Goal: Task Accomplishment & Management: Complete application form

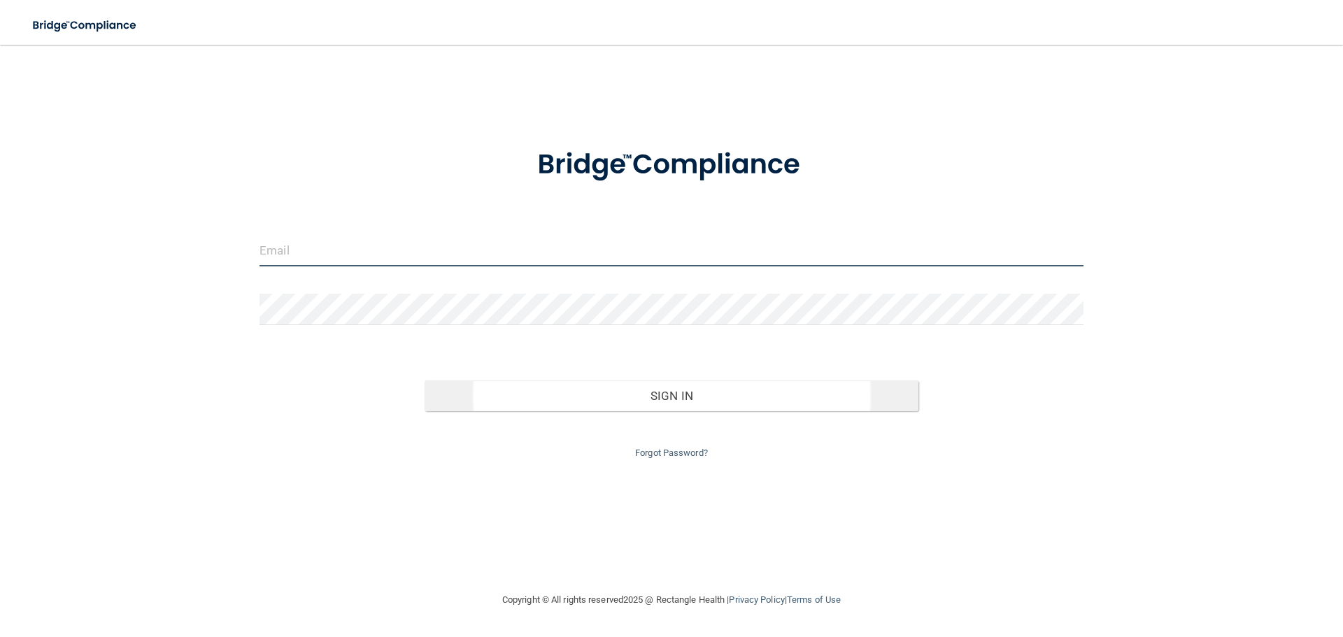
type input "[EMAIL_ADDRESS][DOMAIN_NAME]"
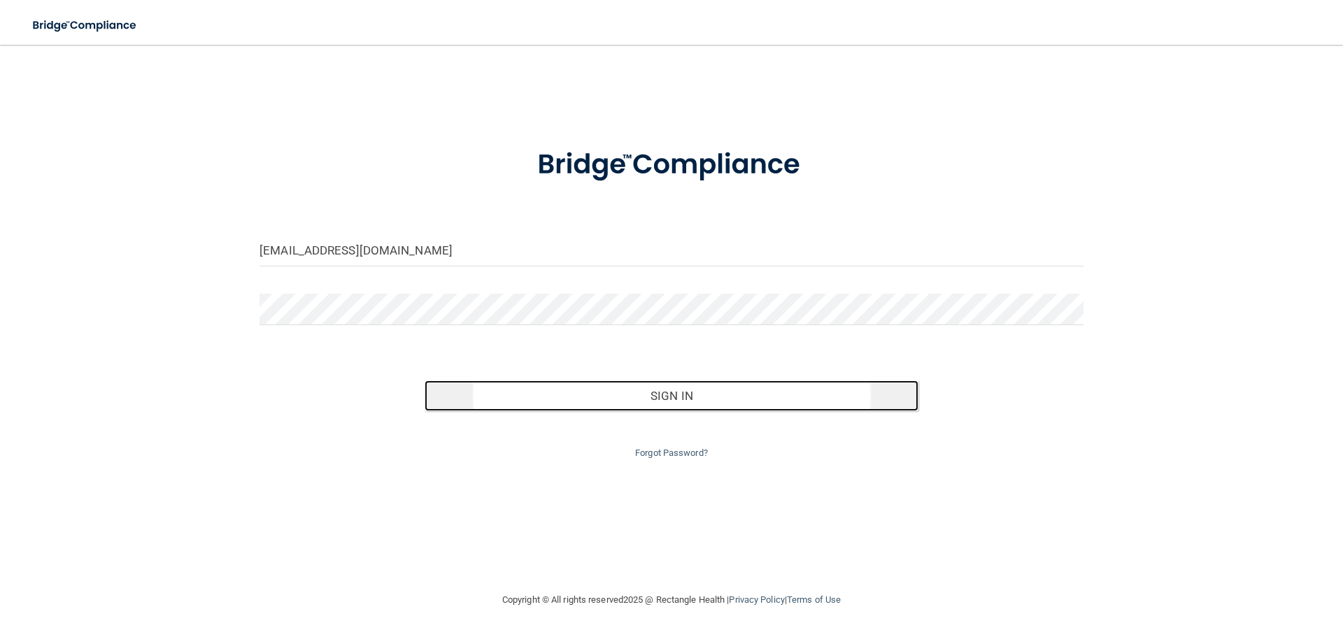
click at [679, 397] on button "Sign In" at bounding box center [672, 396] width 495 height 31
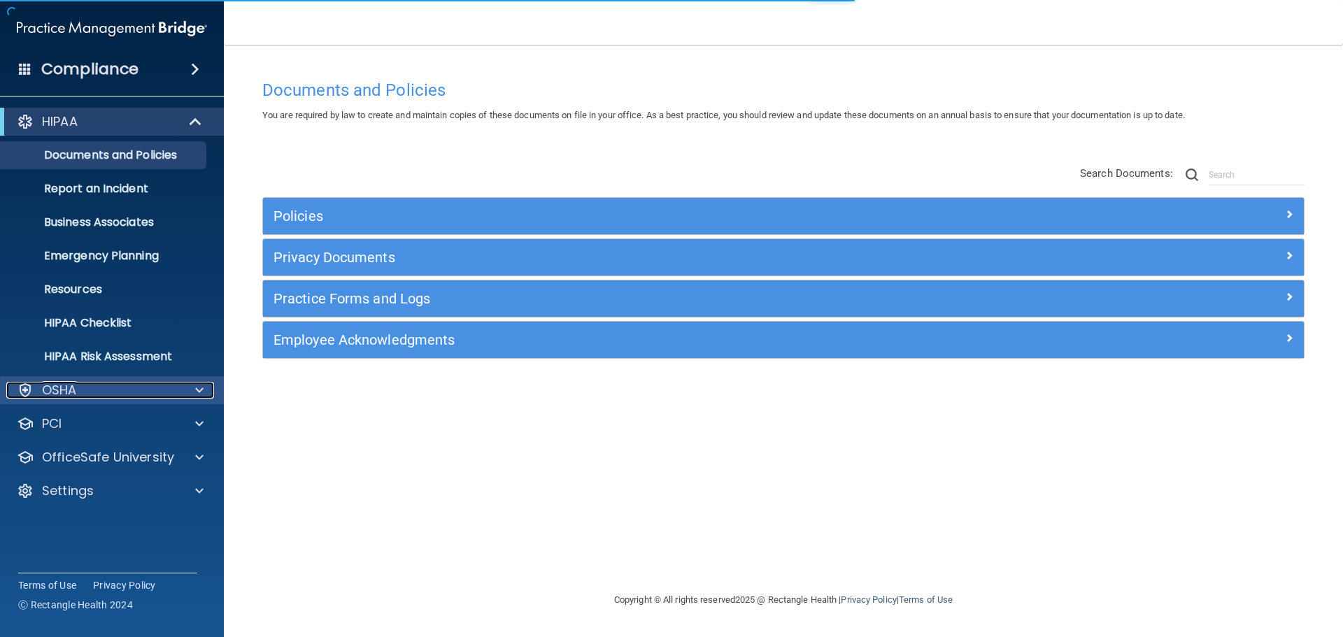
click at [60, 386] on p "OSHA" at bounding box center [59, 390] width 35 height 17
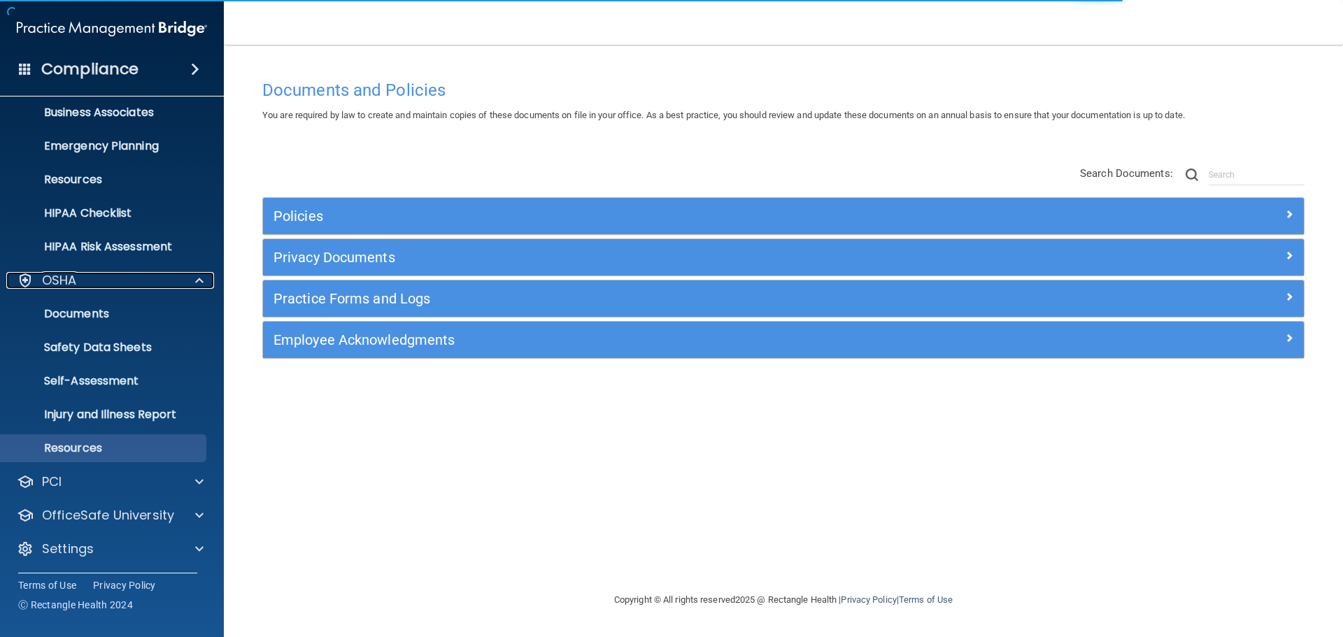
scroll to position [111, 0]
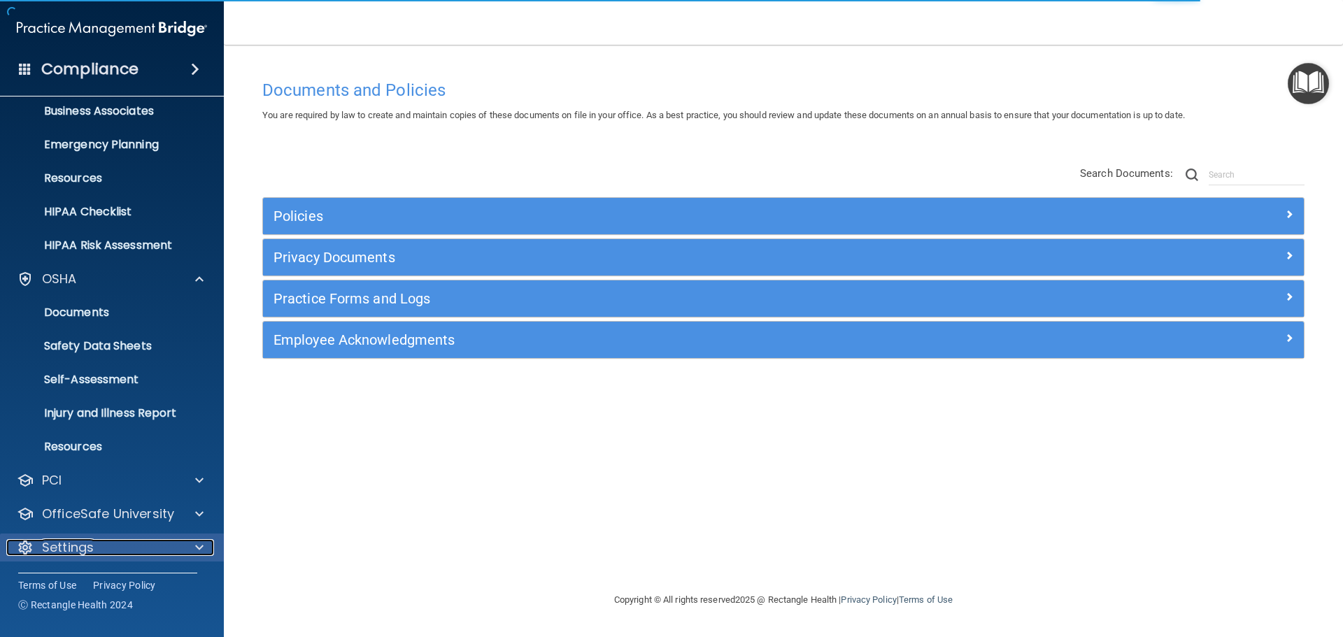
click at [81, 551] on p "Settings" at bounding box center [68, 547] width 52 height 17
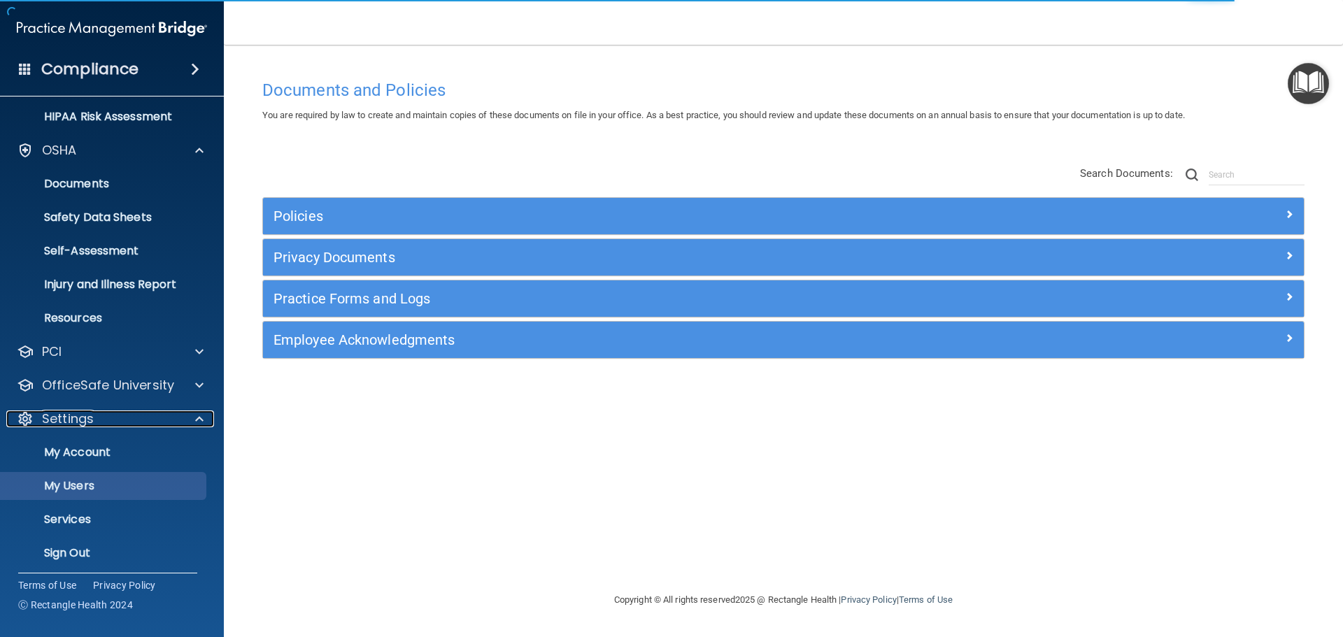
scroll to position [246, 0]
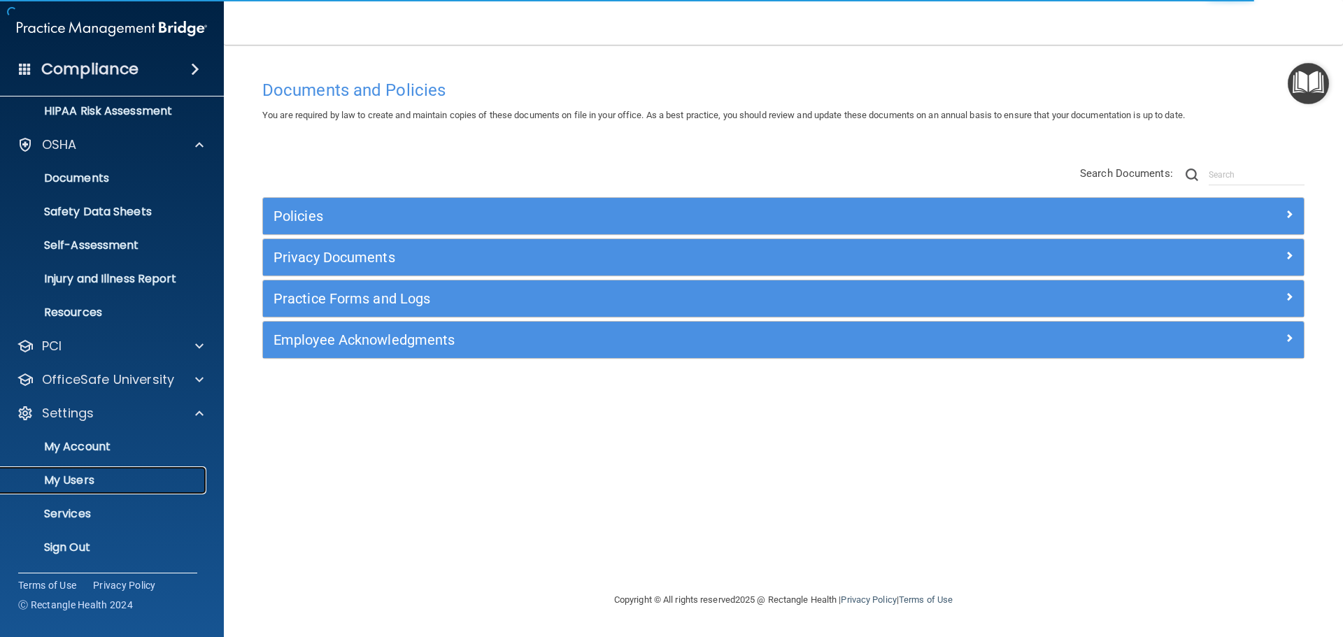
click at [71, 483] on p "My Users" at bounding box center [104, 481] width 191 height 14
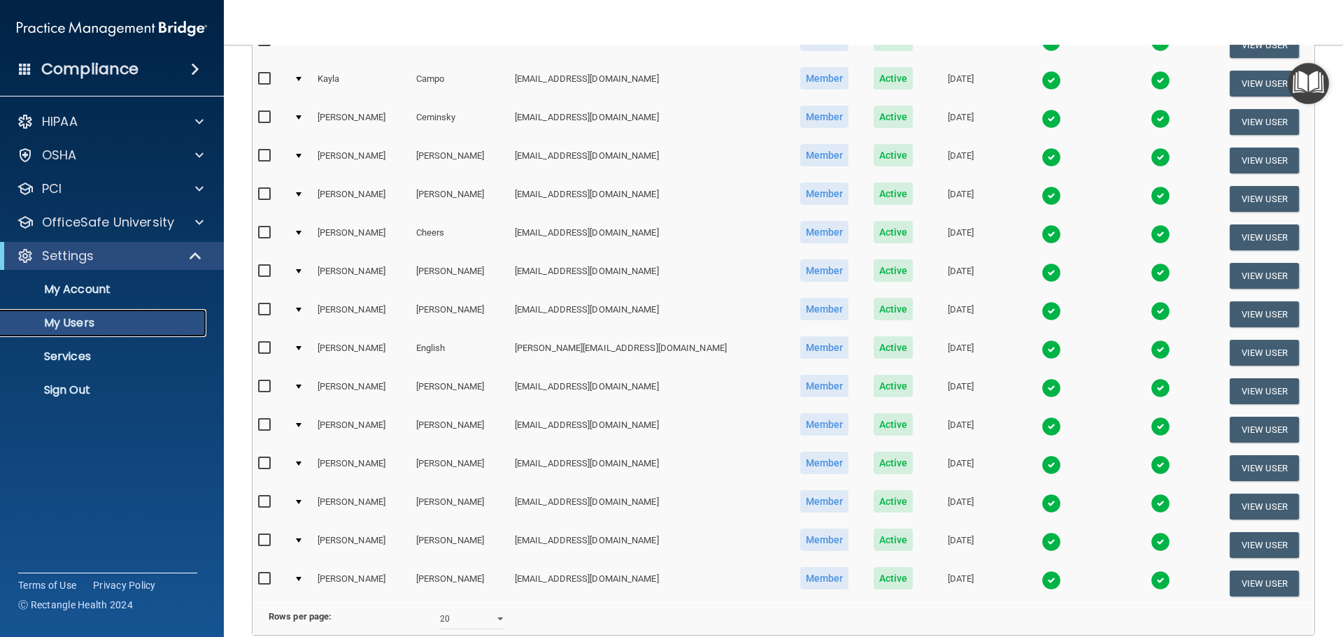
scroll to position [521, 0]
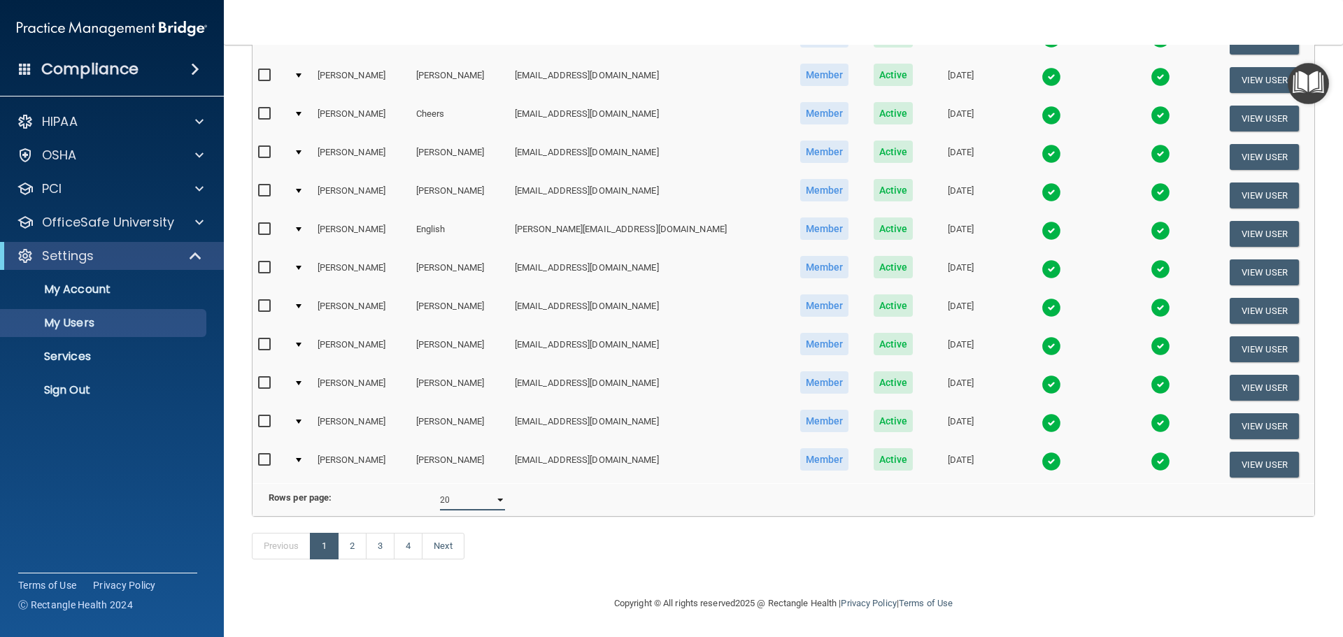
click at [457, 496] on select "10 20 30 40 all" at bounding box center [472, 500] width 65 height 21
select select "67"
click at [440, 490] on select "10 20 30 40 all" at bounding box center [472, 500] width 65 height 21
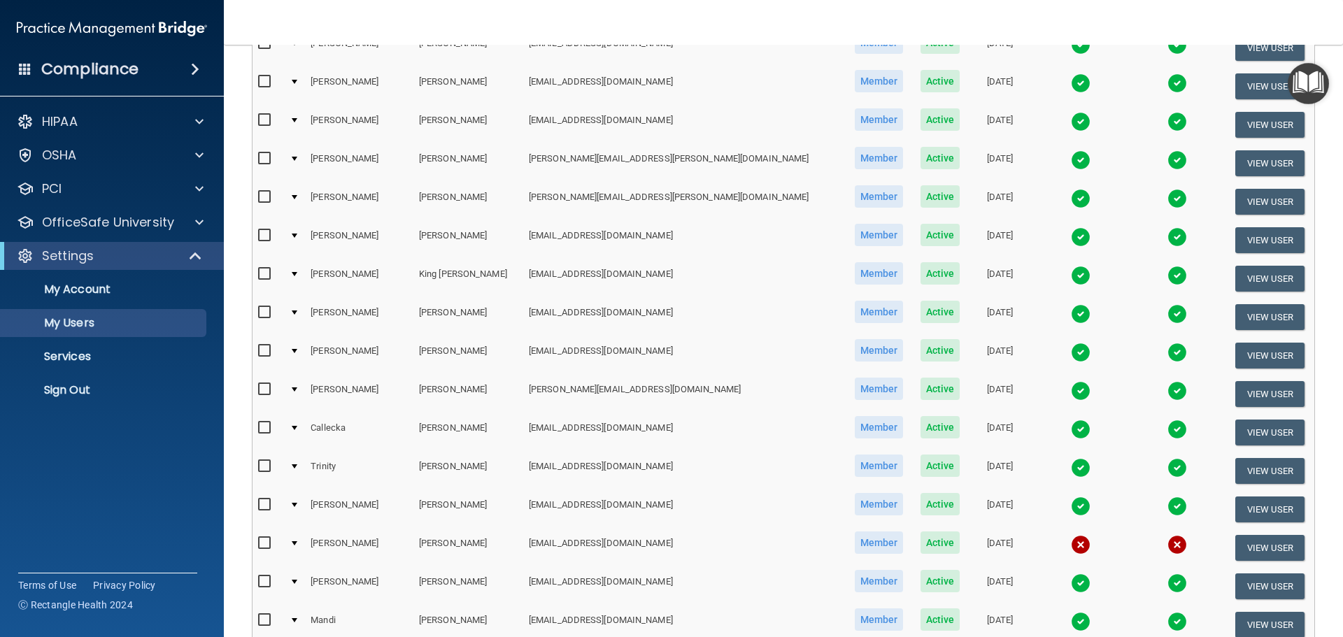
scroll to position [1189, 0]
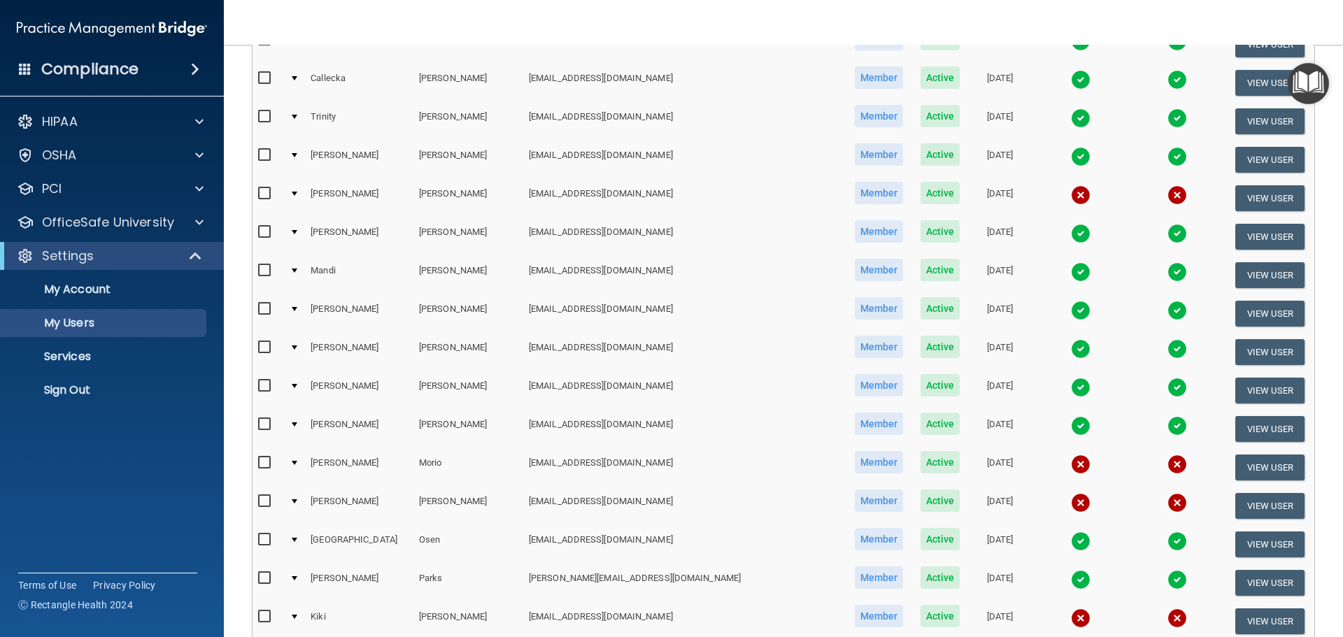
click at [305, 197] on td at bounding box center [294, 198] width 21 height 38
click at [297, 194] on div at bounding box center [295, 194] width 6 height 4
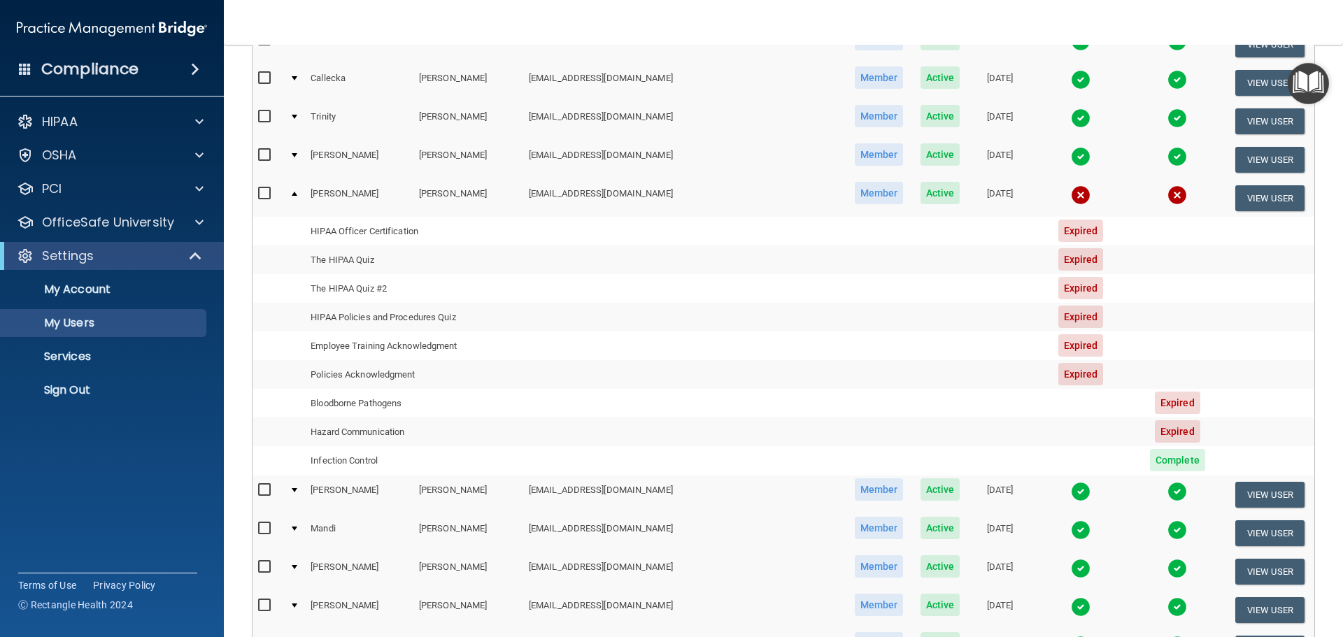
click at [297, 197] on td at bounding box center [294, 198] width 21 height 38
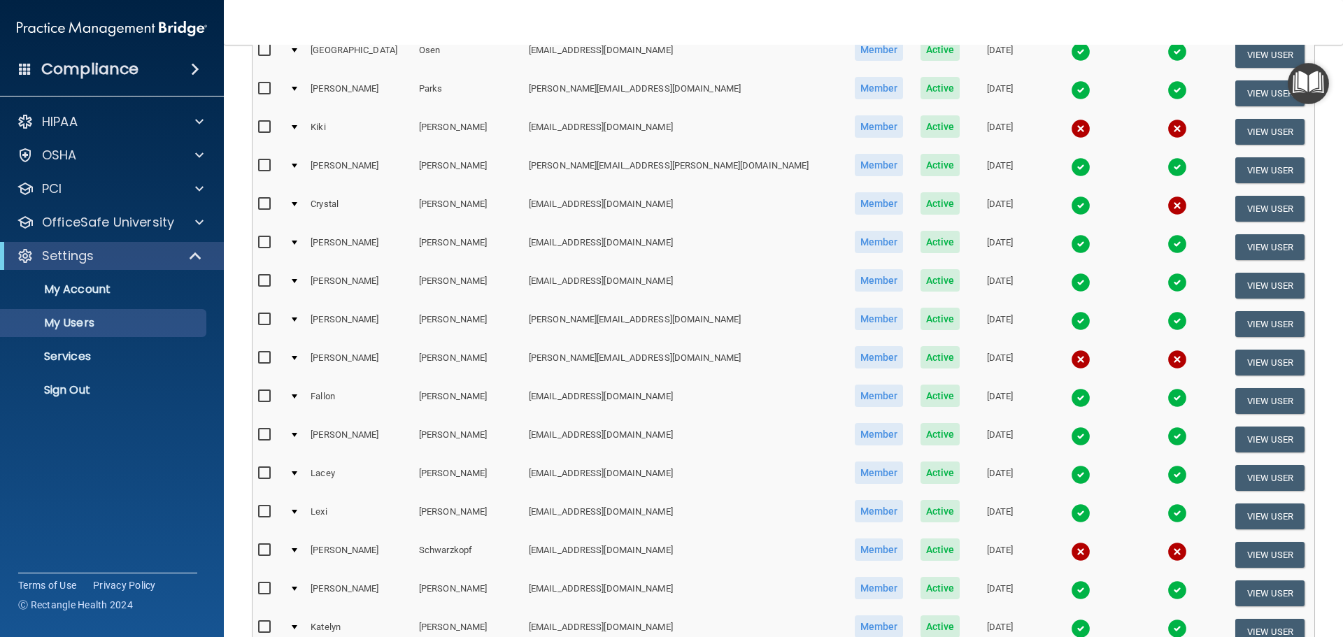
scroll to position [1749, 0]
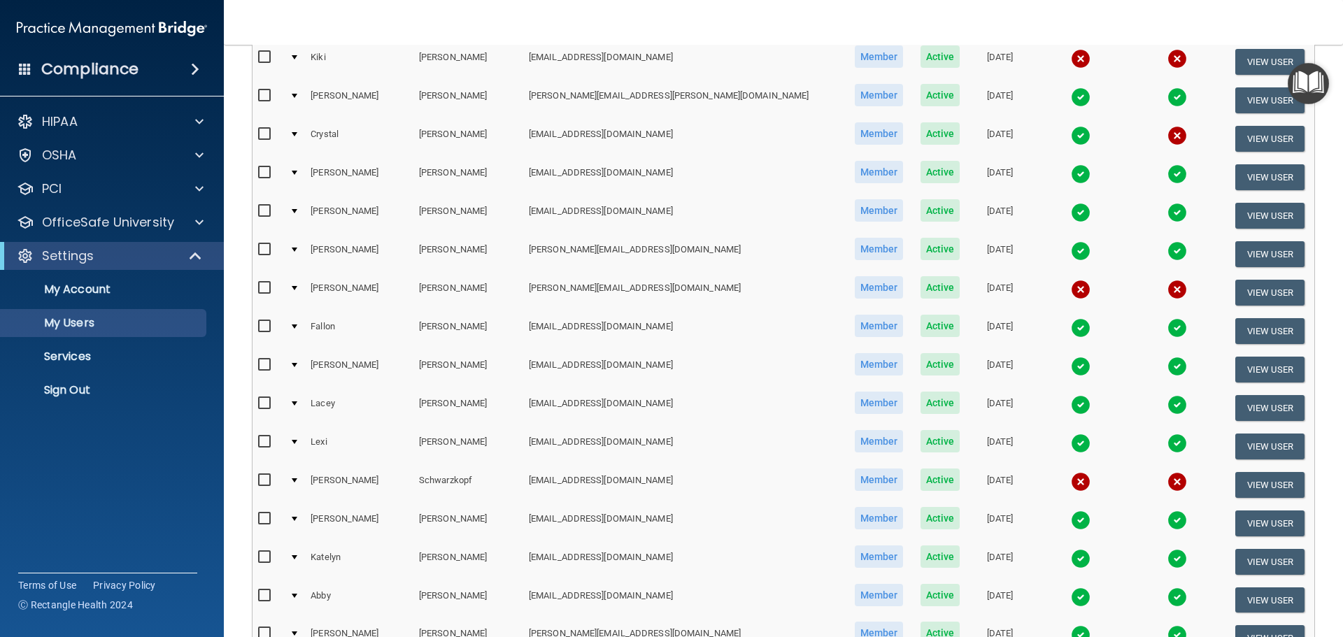
click at [297, 134] on div at bounding box center [295, 134] width 6 height 4
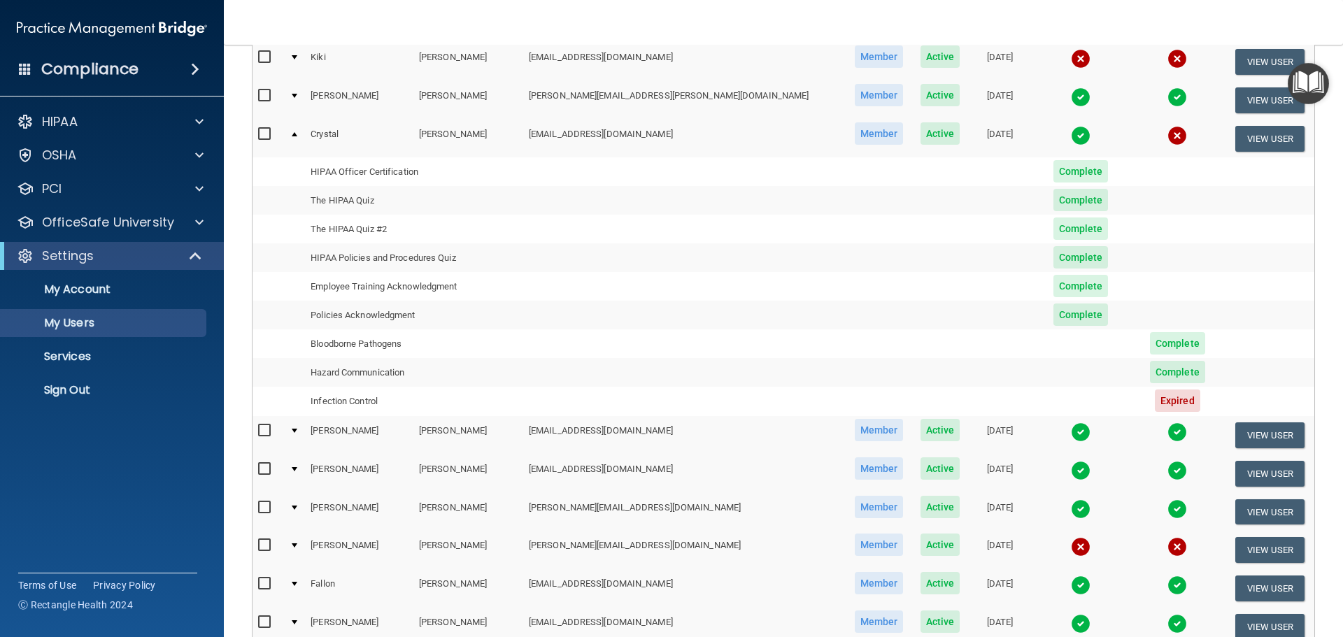
click at [1155, 399] on span "Expired" at bounding box center [1177, 401] width 45 height 22
drag, startPoint x: 318, startPoint y: 405, endPoint x: 429, endPoint y: 407, distance: 111.3
click at [429, 407] on td "Infection Control" at bounding box center [414, 401] width 218 height 29
click at [461, 405] on td "Infection Control" at bounding box center [414, 401] width 218 height 29
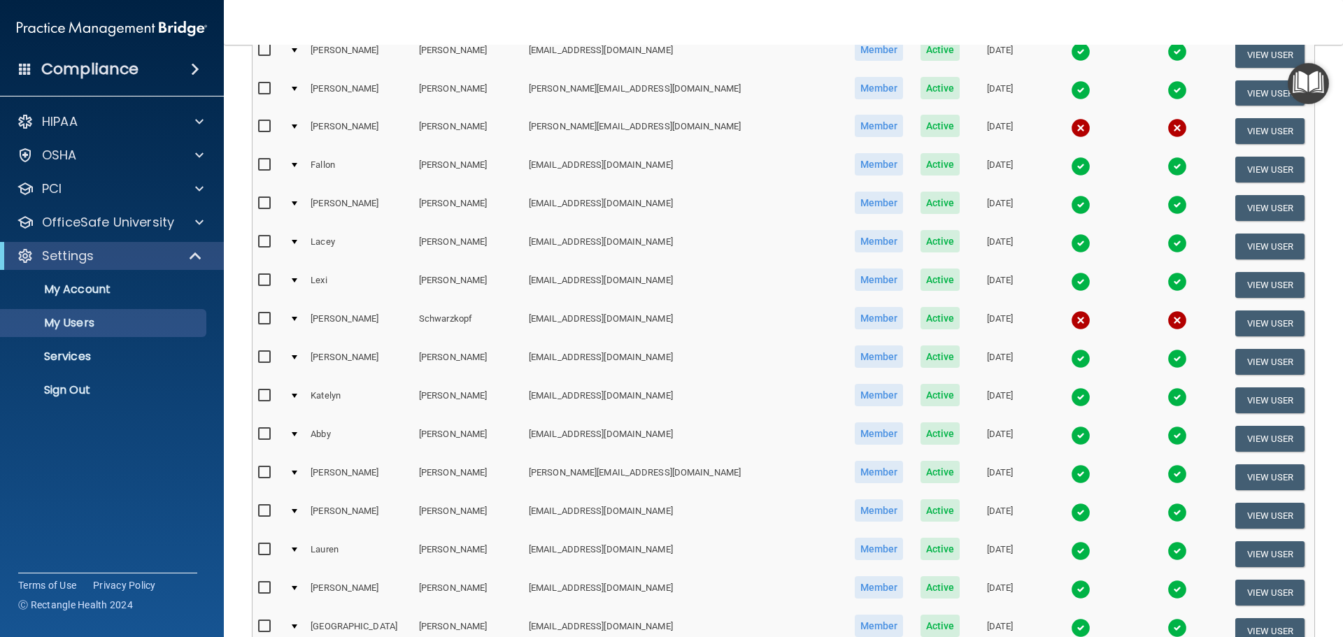
scroll to position [2167, 0]
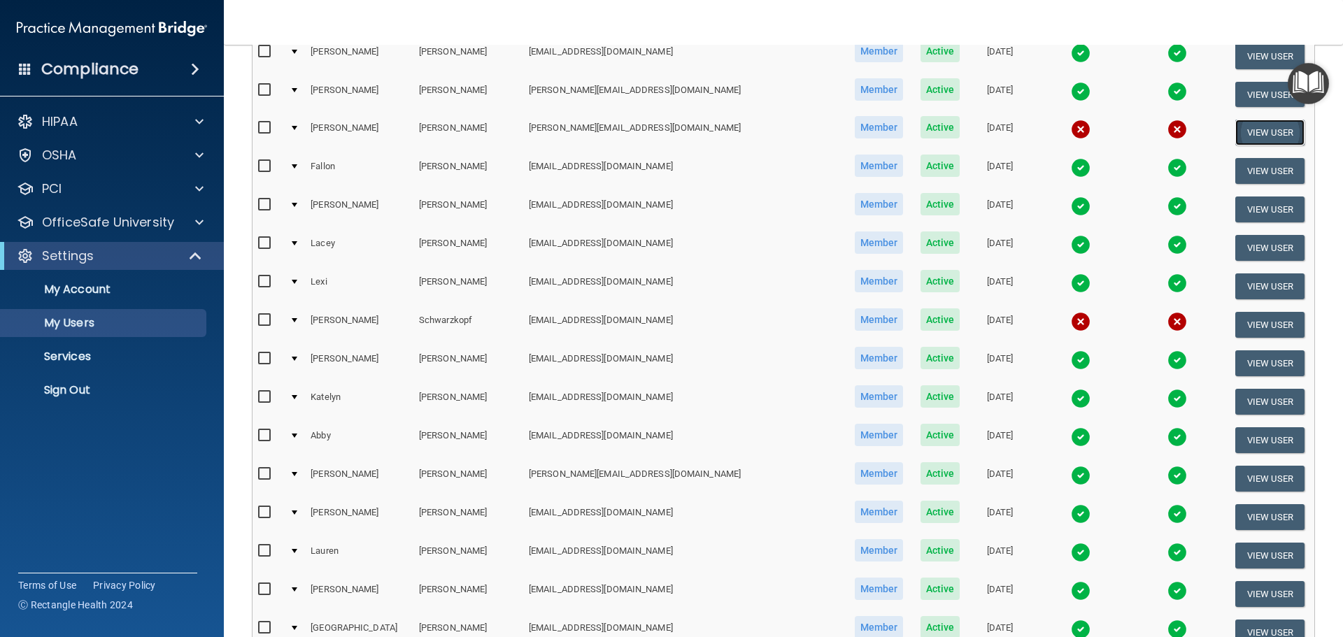
click at [1254, 136] on button "View User" at bounding box center [1270, 133] width 69 height 26
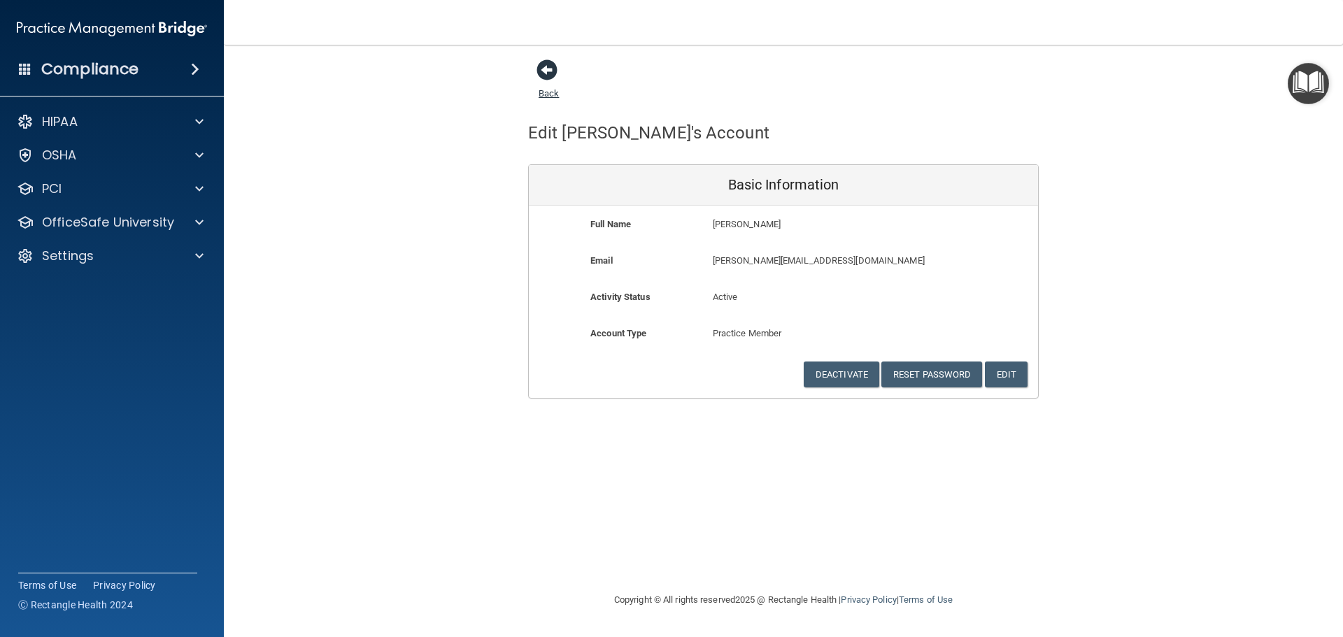
click at [541, 69] on span at bounding box center [547, 69] width 21 height 21
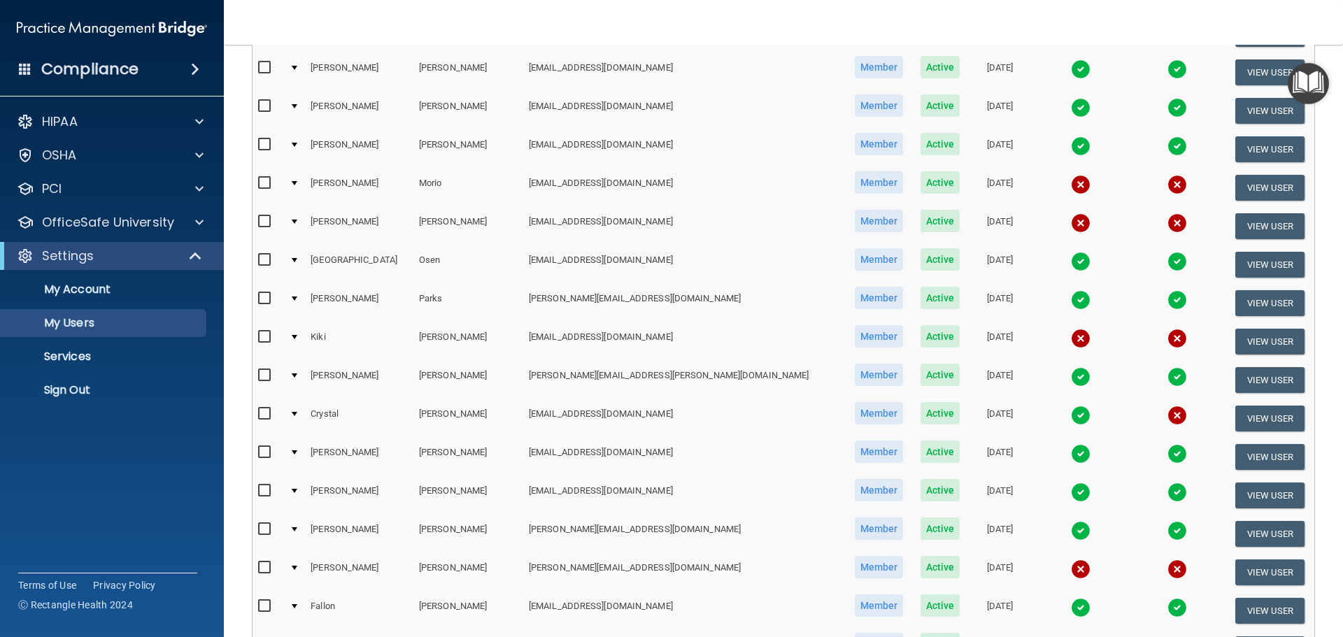
scroll to position [1329, 0]
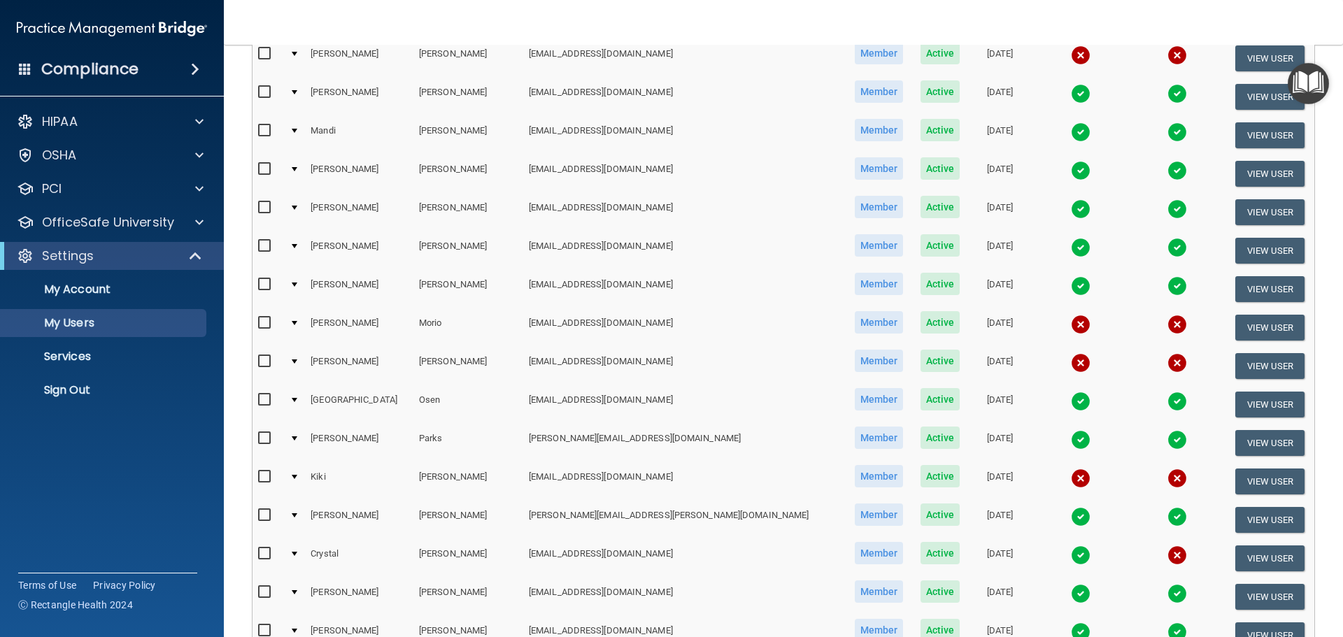
click at [297, 52] on div at bounding box center [295, 54] width 6 height 4
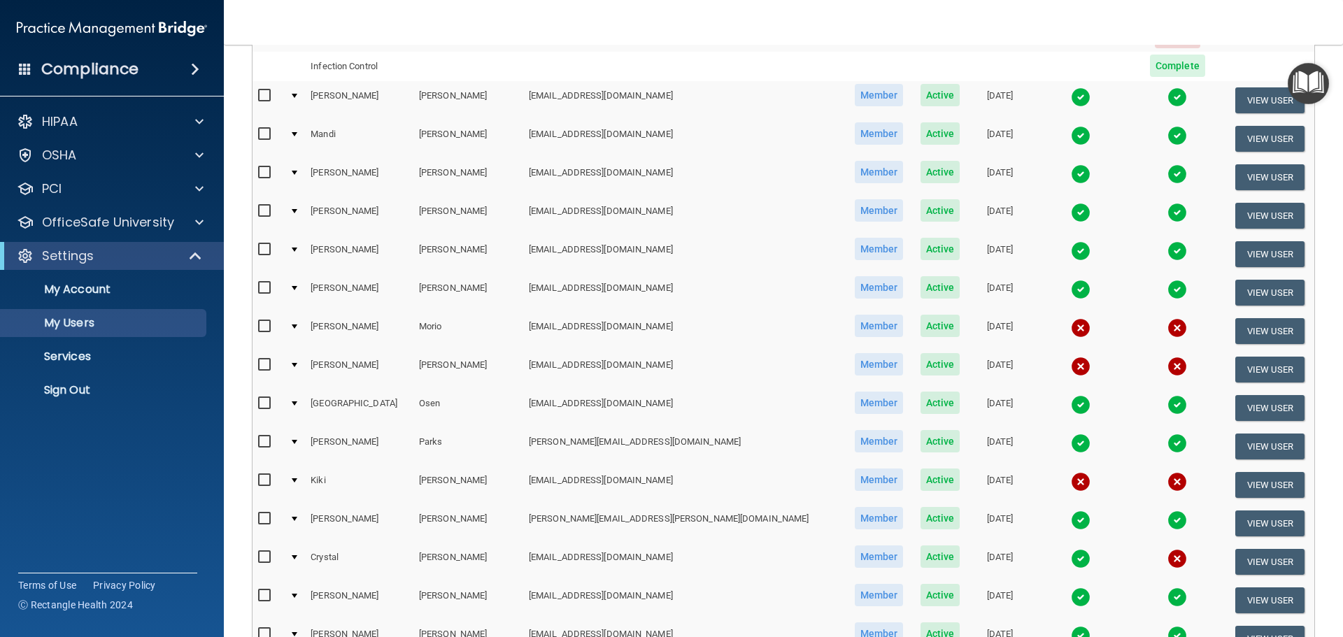
scroll to position [1609, 0]
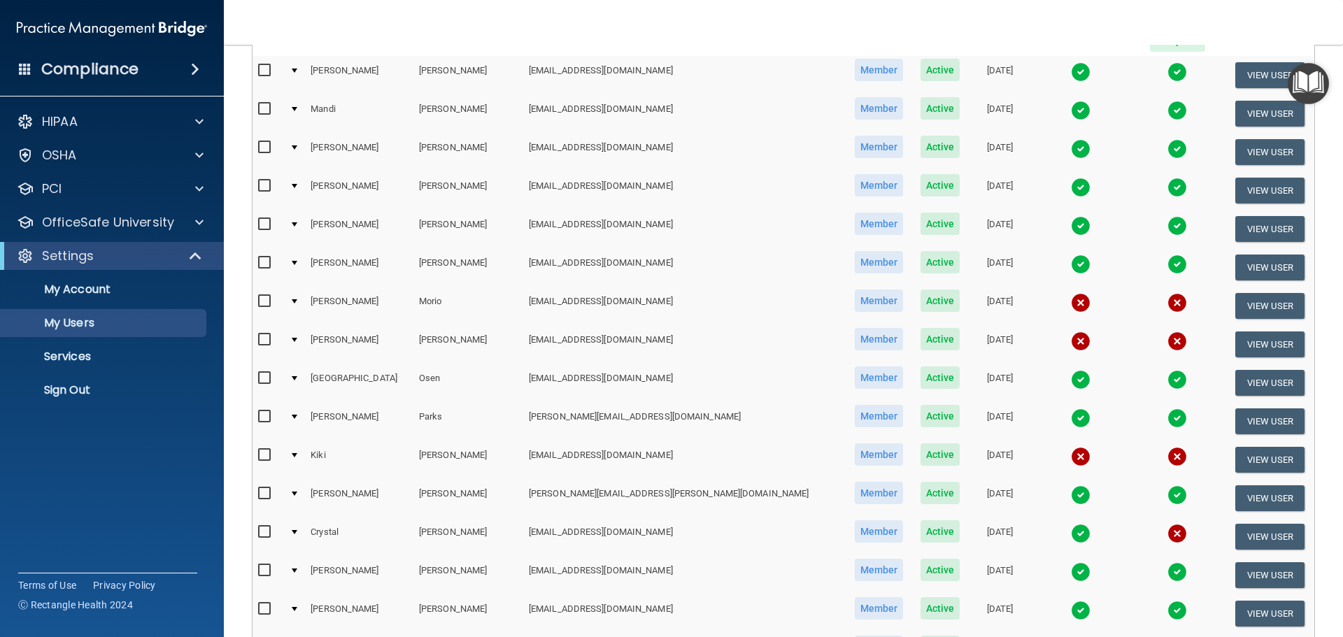
click at [297, 303] on div at bounding box center [295, 301] width 6 height 4
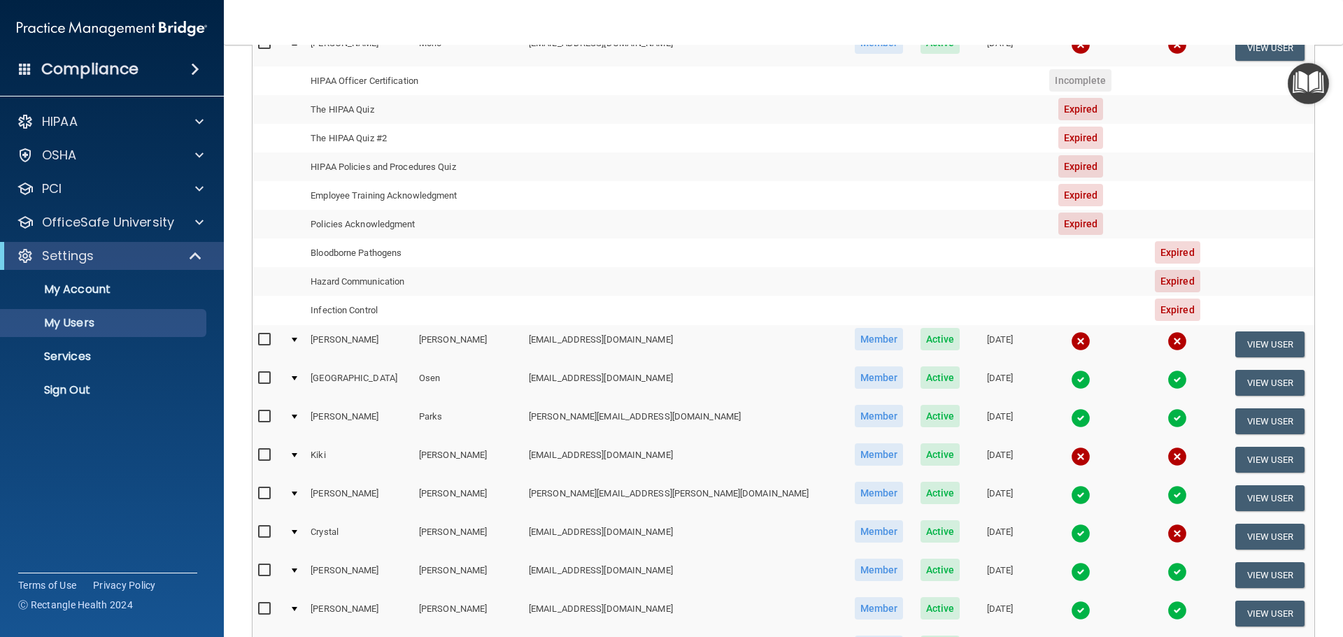
click at [297, 339] on div at bounding box center [295, 340] width 6 height 4
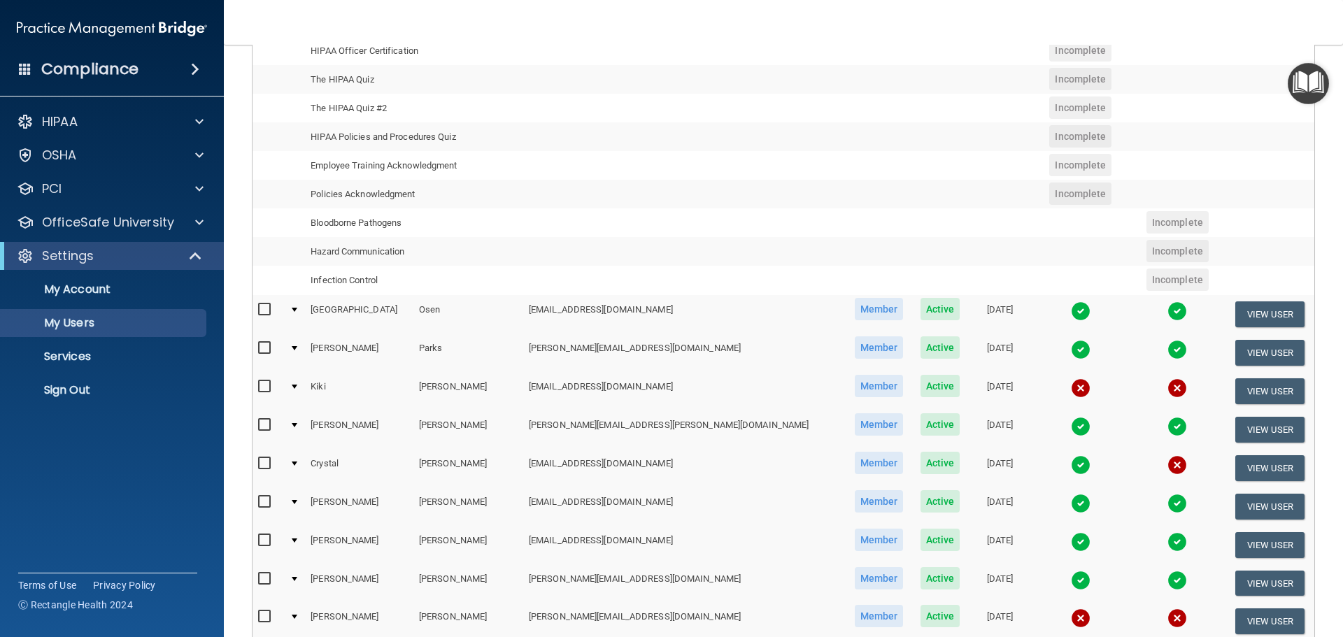
scroll to position [1679, 0]
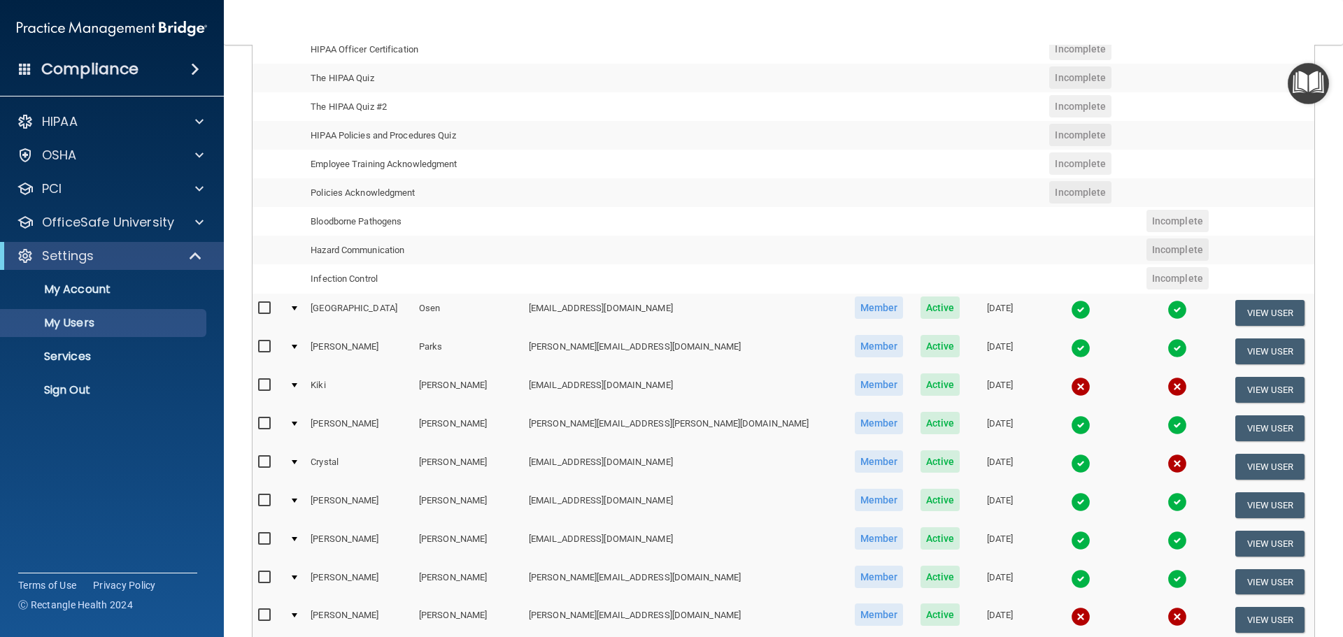
click at [297, 385] on td at bounding box center [294, 390] width 21 height 38
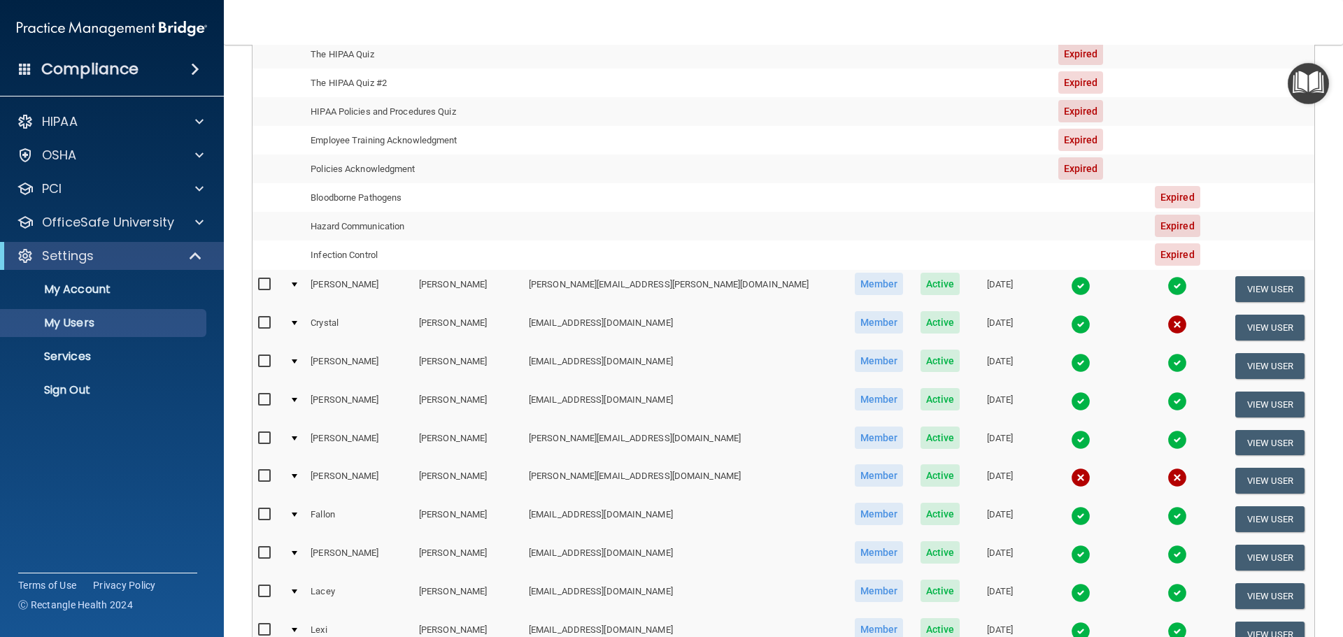
scroll to position [1819, 0]
click at [297, 477] on div at bounding box center [295, 476] width 6 height 4
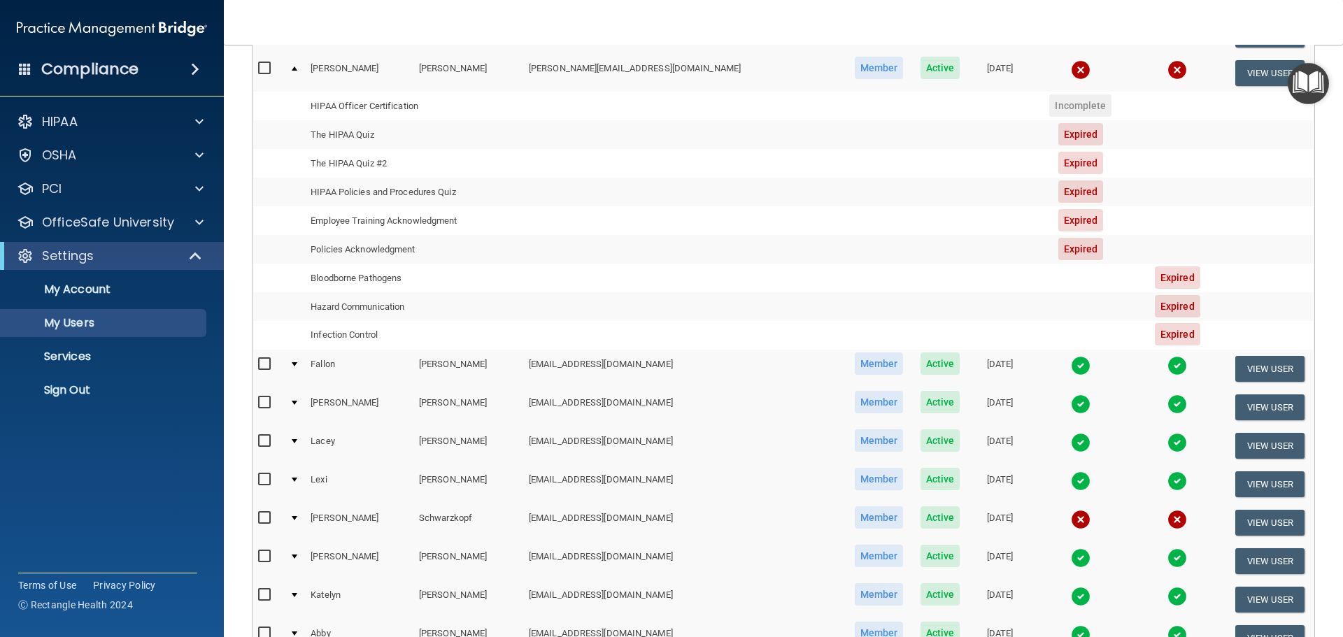
scroll to position [1959, 0]
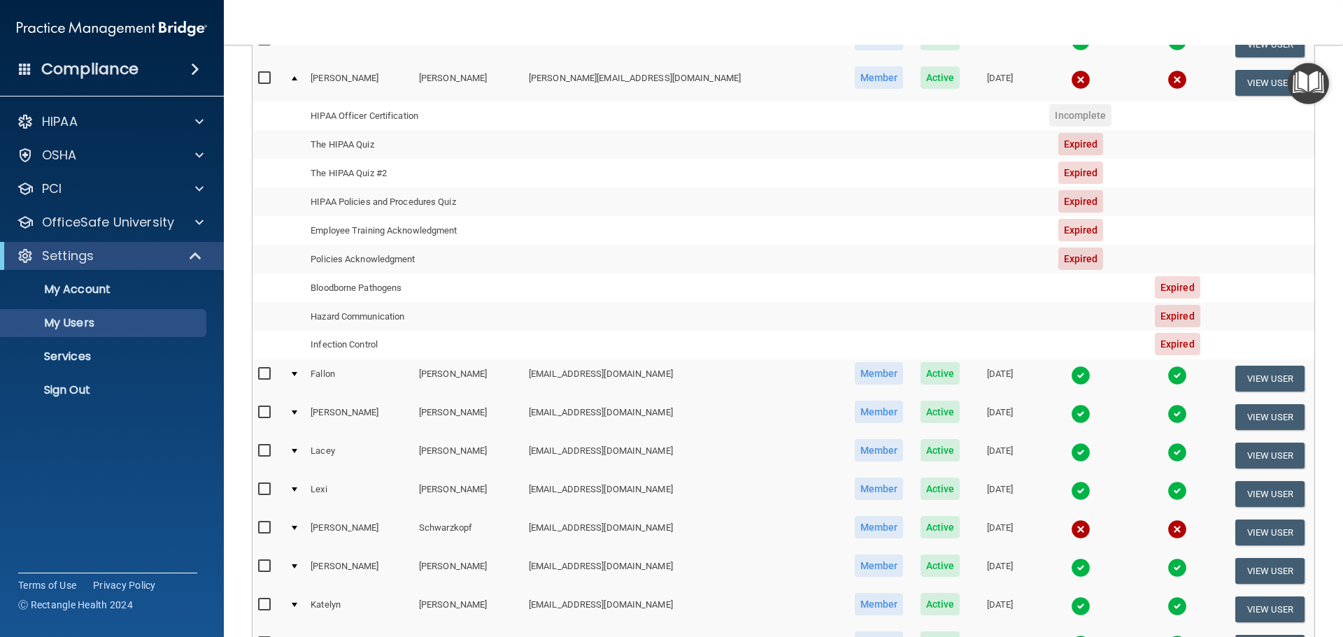
click at [297, 529] on div at bounding box center [295, 528] width 6 height 4
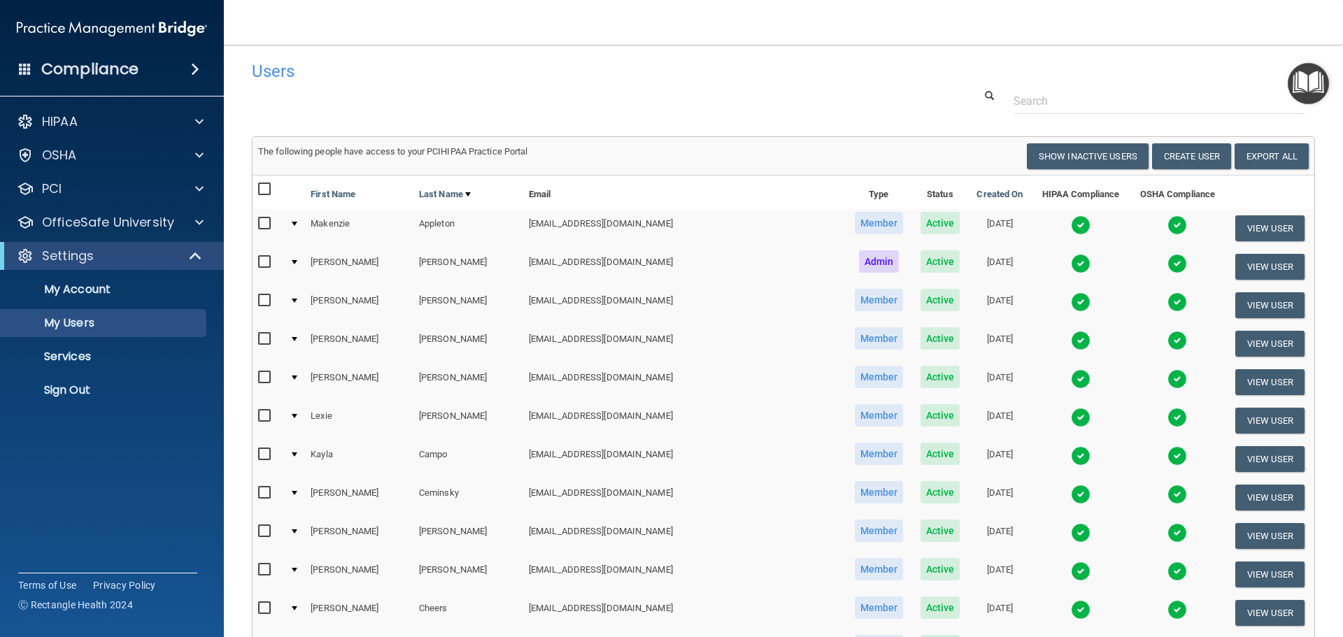
scroll to position [0, 0]
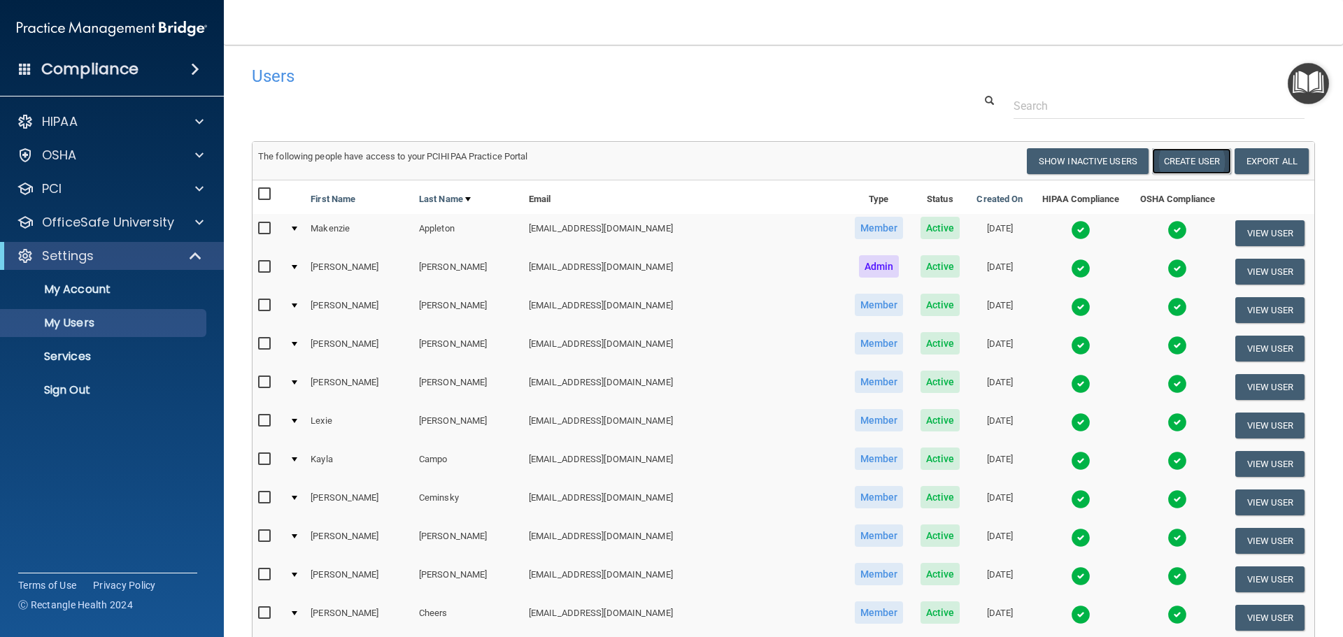
click at [1189, 155] on button "Create User" at bounding box center [1191, 161] width 79 height 26
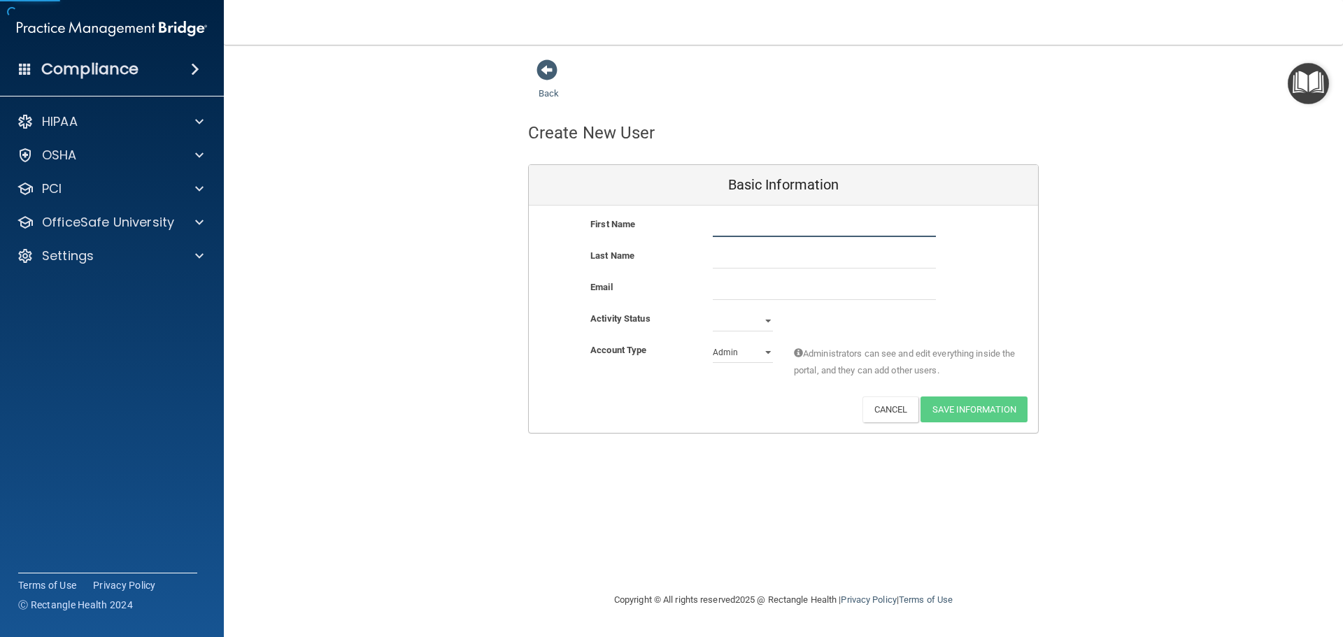
click at [762, 221] on input "text" at bounding box center [824, 226] width 223 height 21
type input "Breanne"
type input "[PERSON_NAME]"
paste input "[EMAIL_ADDRESS][DOMAIN_NAME]"
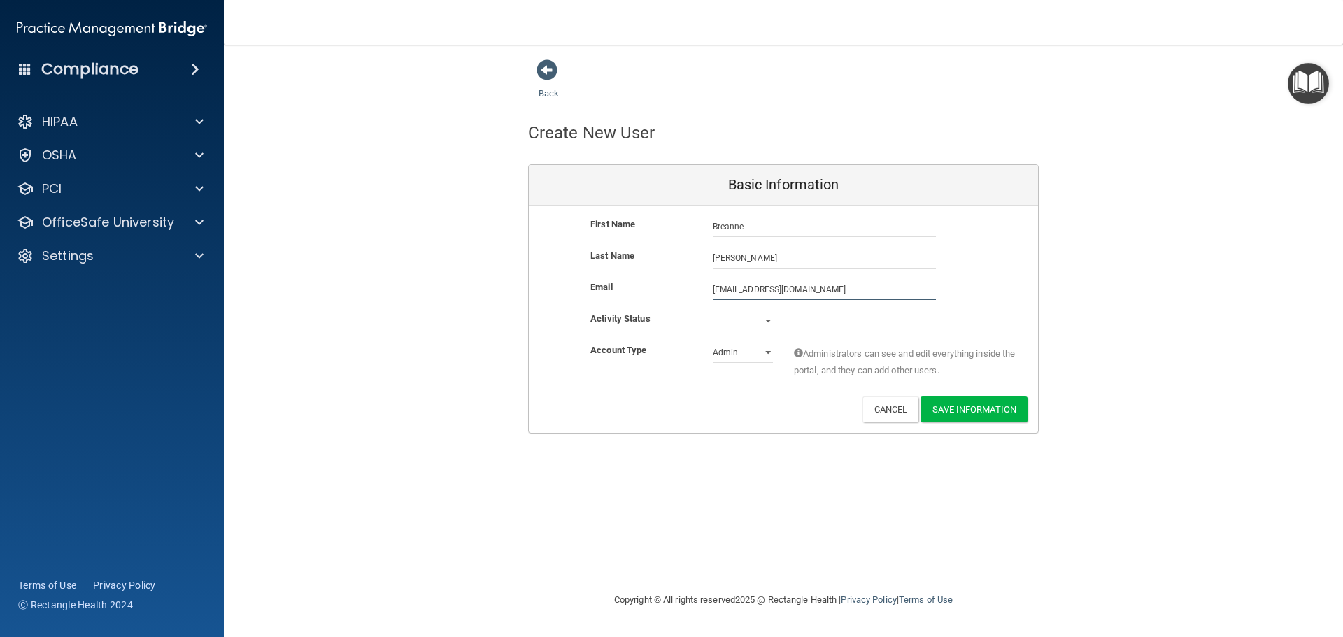
type input "[EMAIL_ADDRESS][DOMAIN_NAME]"
click at [744, 319] on select "Active Inactive" at bounding box center [743, 321] width 60 height 21
select select "active"
click at [713, 311] on select "Active Inactive" at bounding box center [743, 321] width 60 height 21
click at [746, 357] on select "Admin Member" at bounding box center [743, 352] width 60 height 21
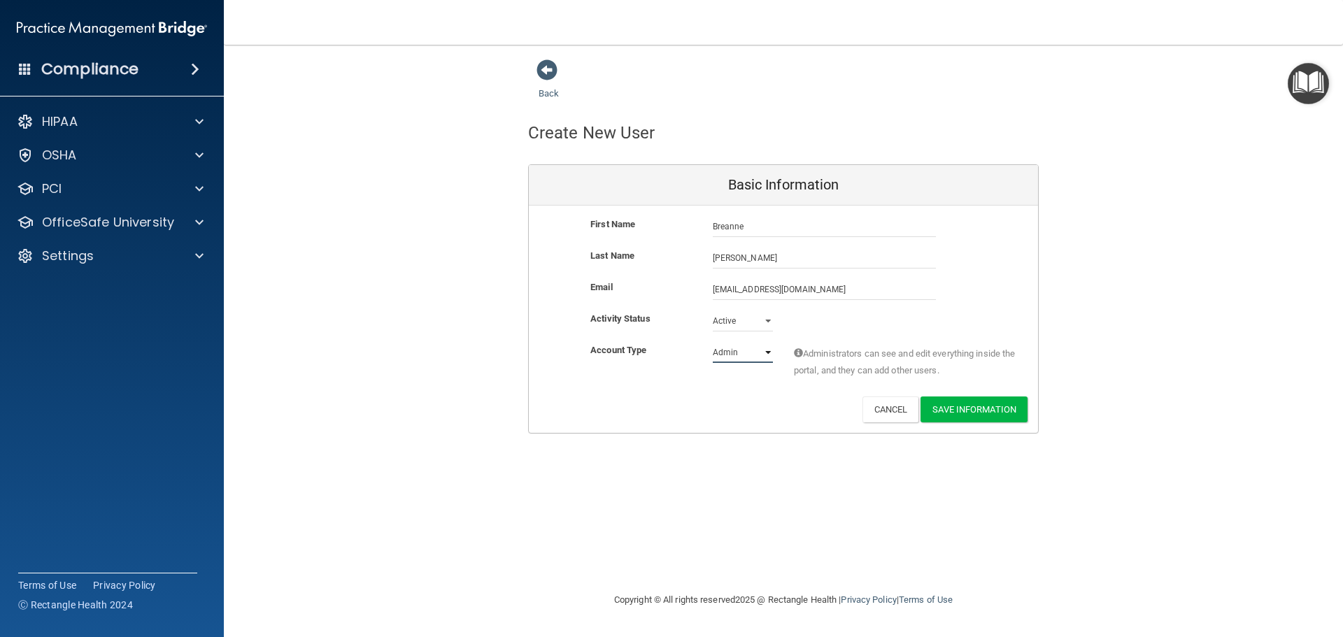
select select "practice_member"
click at [713, 342] on select "Admin Member" at bounding box center [743, 352] width 60 height 21
click at [977, 416] on button "Save Information" at bounding box center [974, 410] width 107 height 26
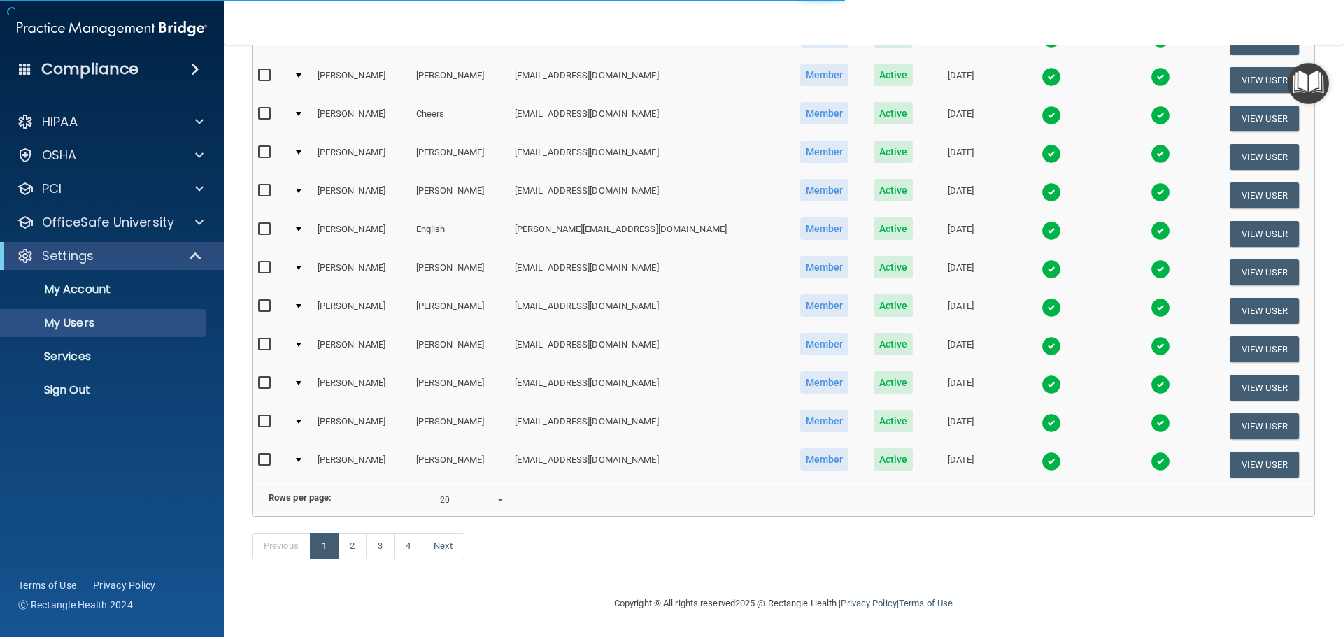
scroll to position [574, 0]
click at [468, 490] on select "10 20 30 40 all" at bounding box center [472, 500] width 65 height 21
select select "68"
click at [440, 490] on select "10 20 30 40 all" at bounding box center [472, 500] width 65 height 21
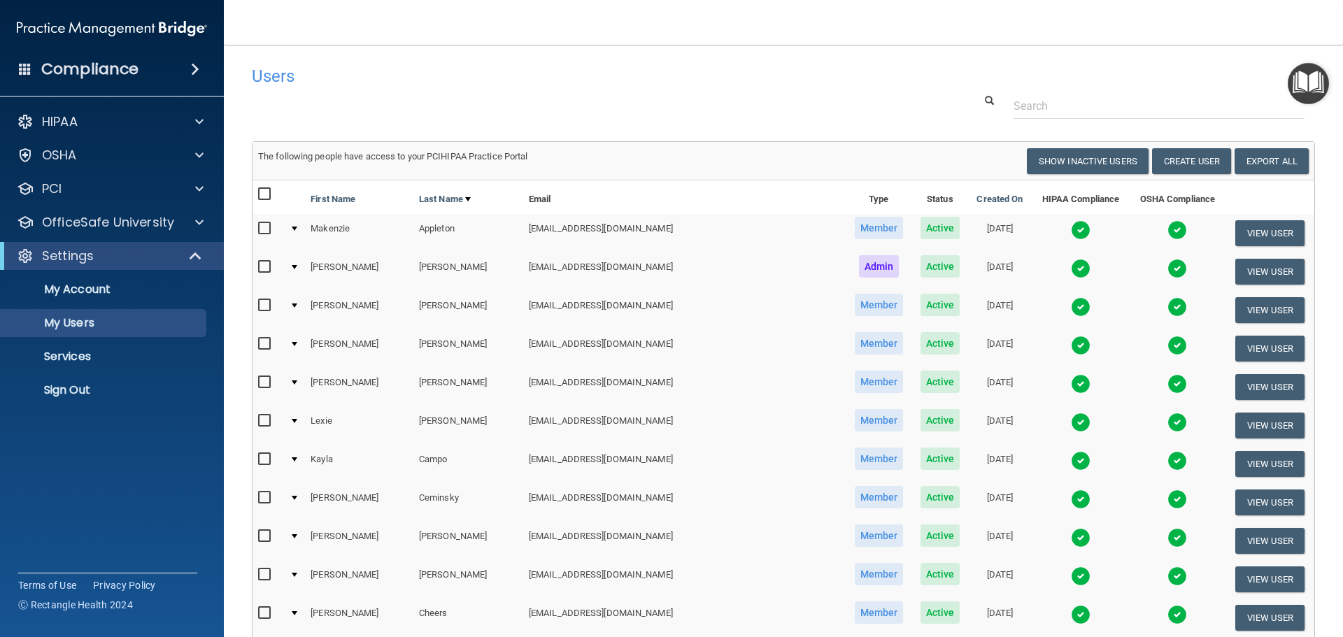
click at [789, 87] on div "Users" at bounding box center [557, 76] width 632 height 34
